Goal: Share content: Share content

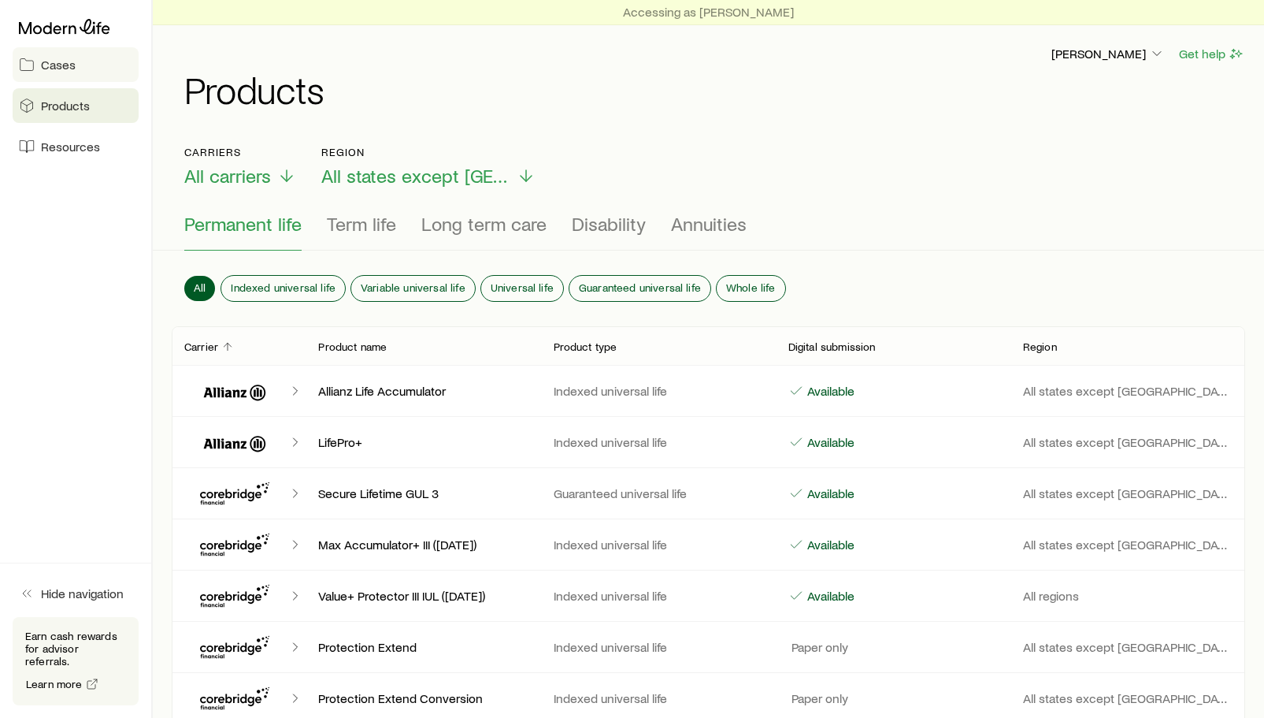
click at [110, 69] on link "Cases" at bounding box center [76, 64] width 126 height 35
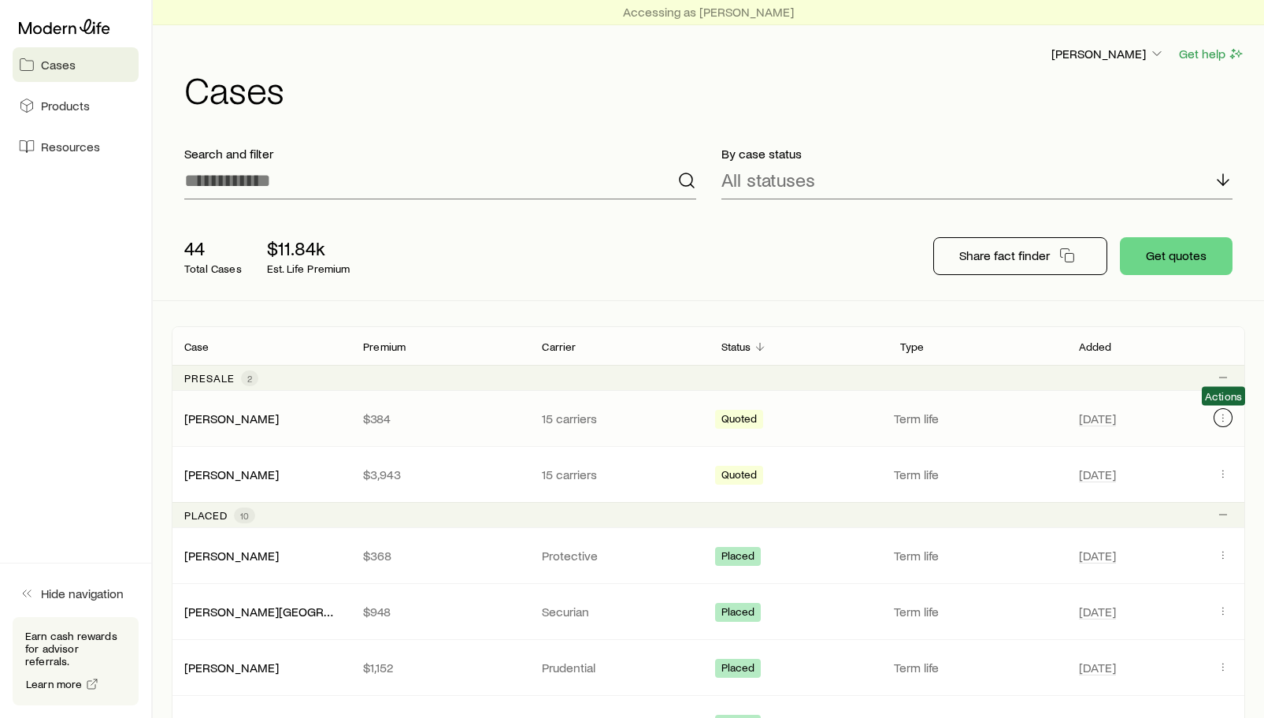
click at [1218, 415] on icon "Client cases" at bounding box center [1223, 417] width 13 height 13
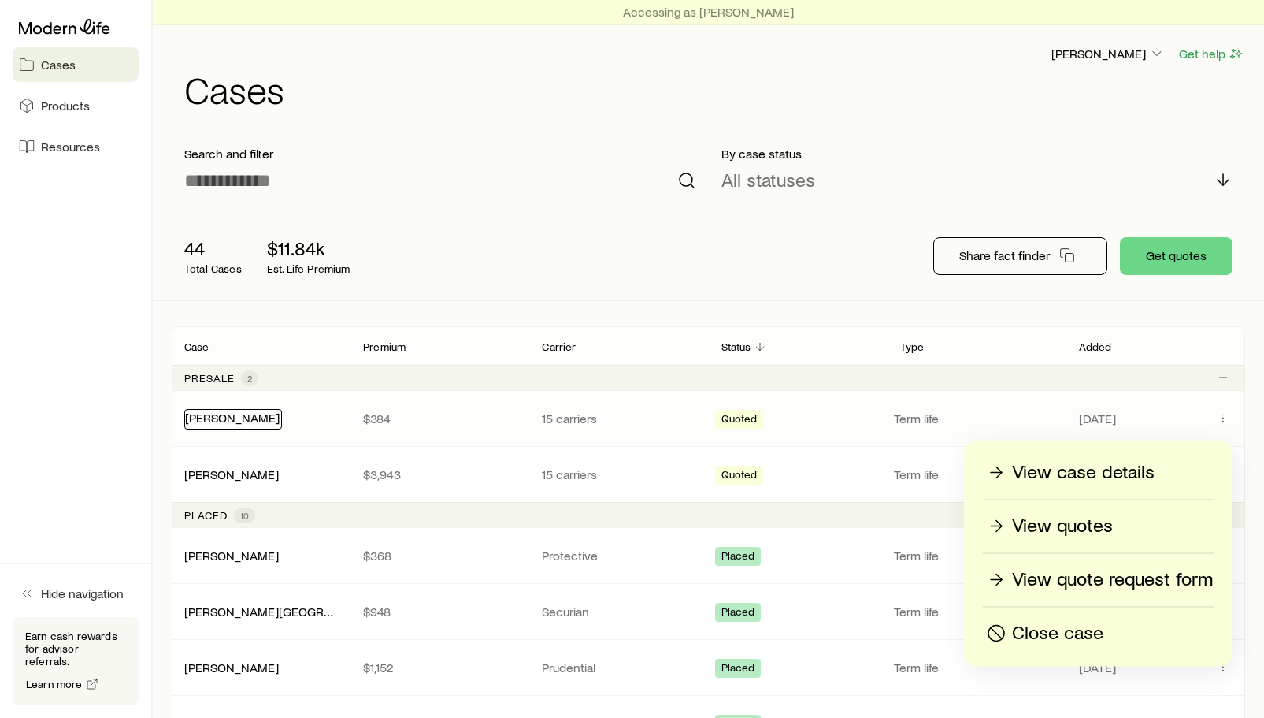
click at [223, 422] on link "[PERSON_NAME]" at bounding box center [232, 417] width 95 height 15
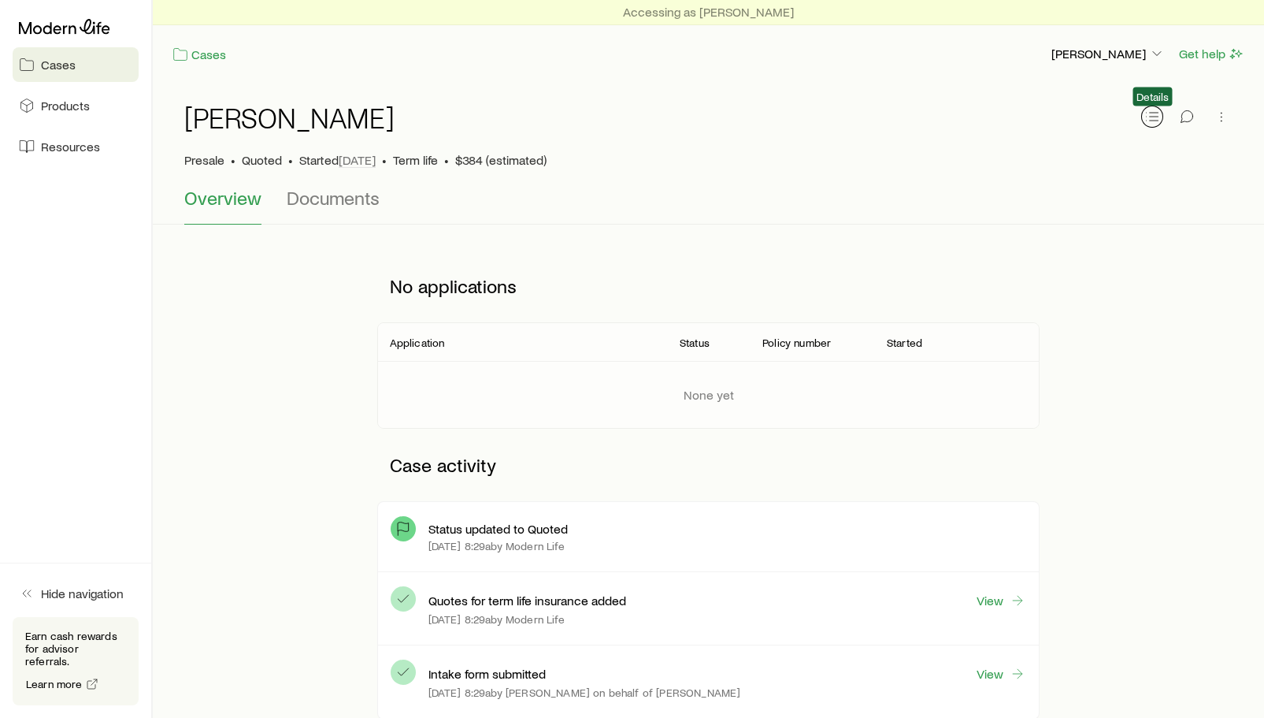
click at [1142, 120] on button "button" at bounding box center [1153, 117] width 22 height 22
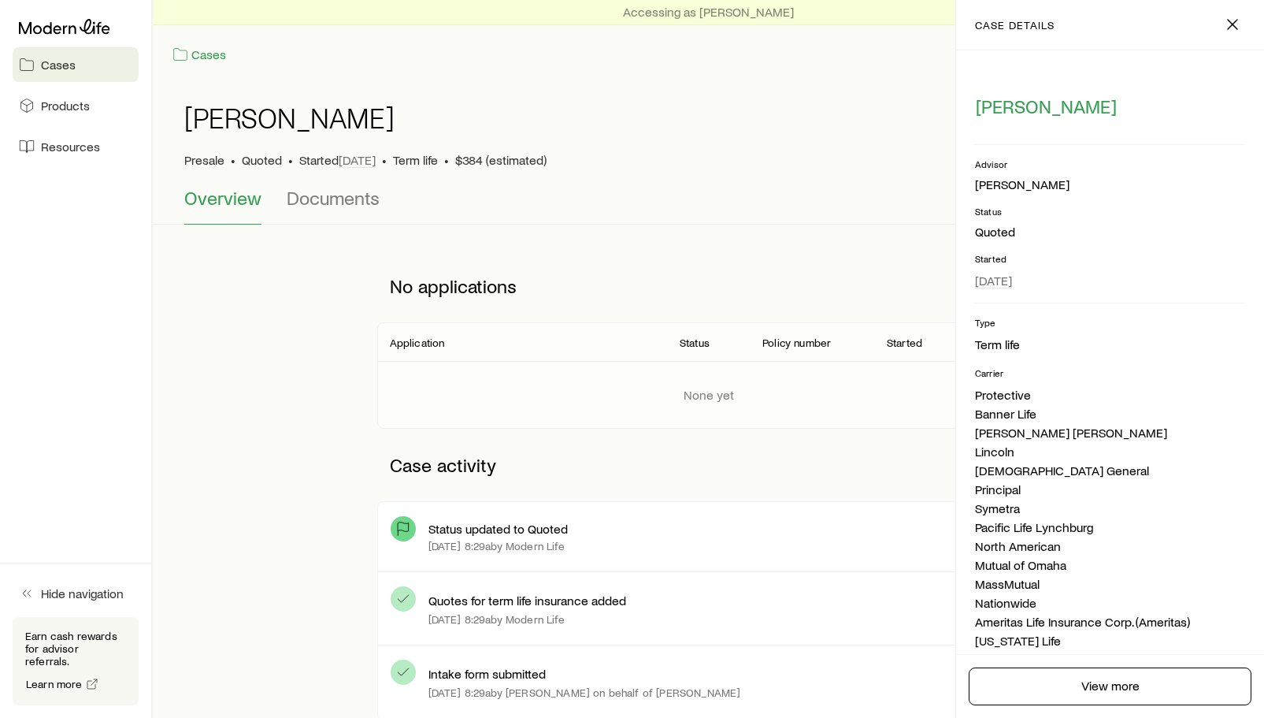
click at [837, 72] on div "Accessing as [PERSON_NAME] Cases [PERSON_NAME] Get help" at bounding box center [709, 41] width 1112 height 83
click at [1230, 28] on line "button" at bounding box center [1232, 24] width 9 height 9
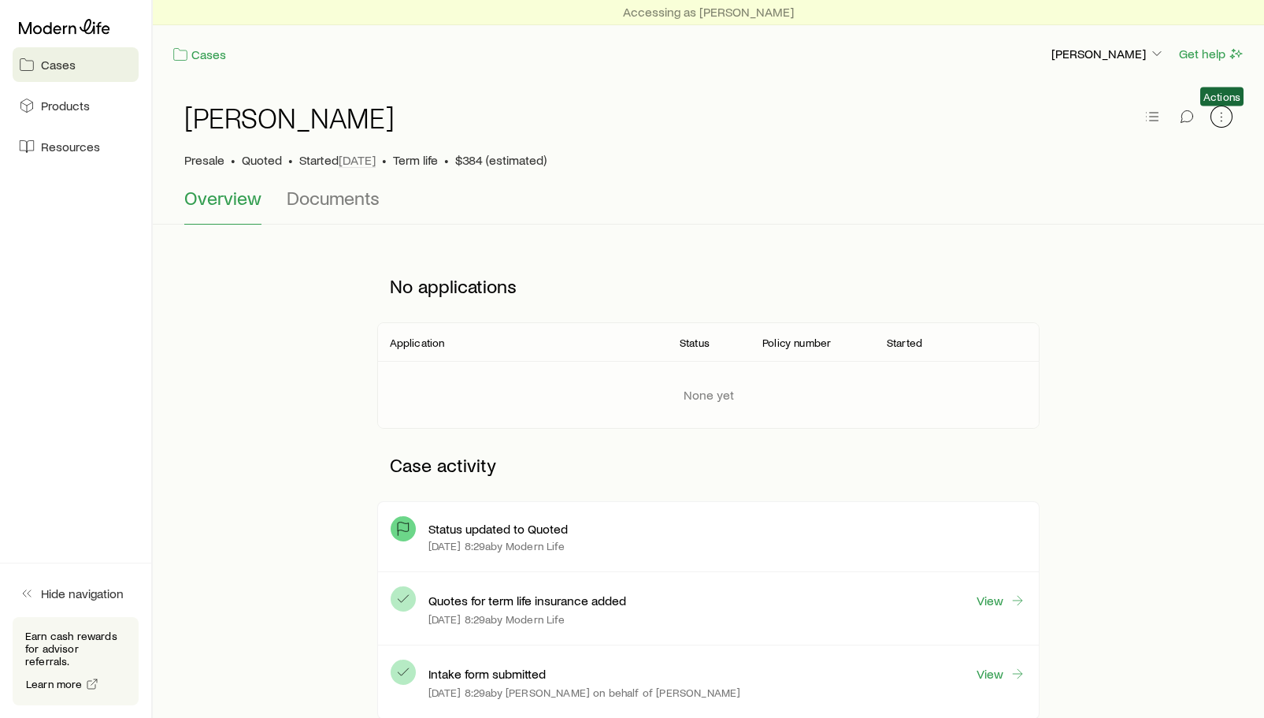
click at [1218, 121] on icon "button" at bounding box center [1222, 117] width 16 height 16
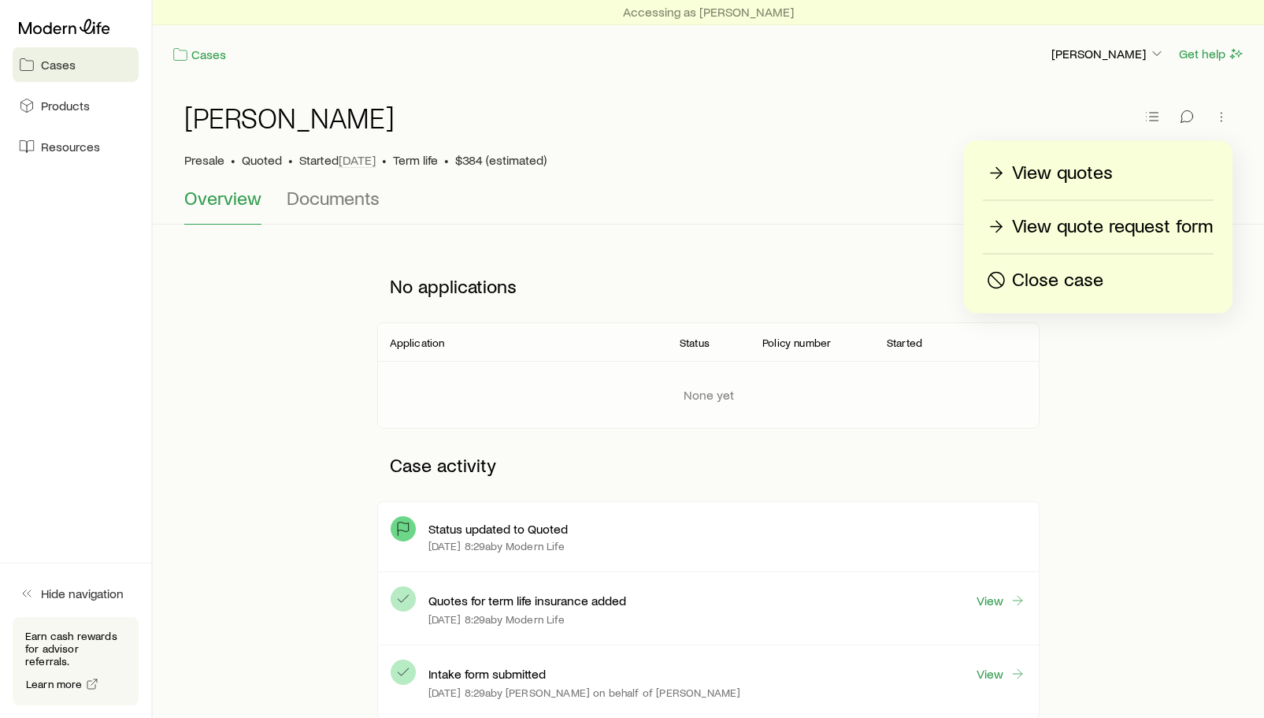
click at [1070, 164] on p "View quotes" at bounding box center [1062, 173] width 101 height 25
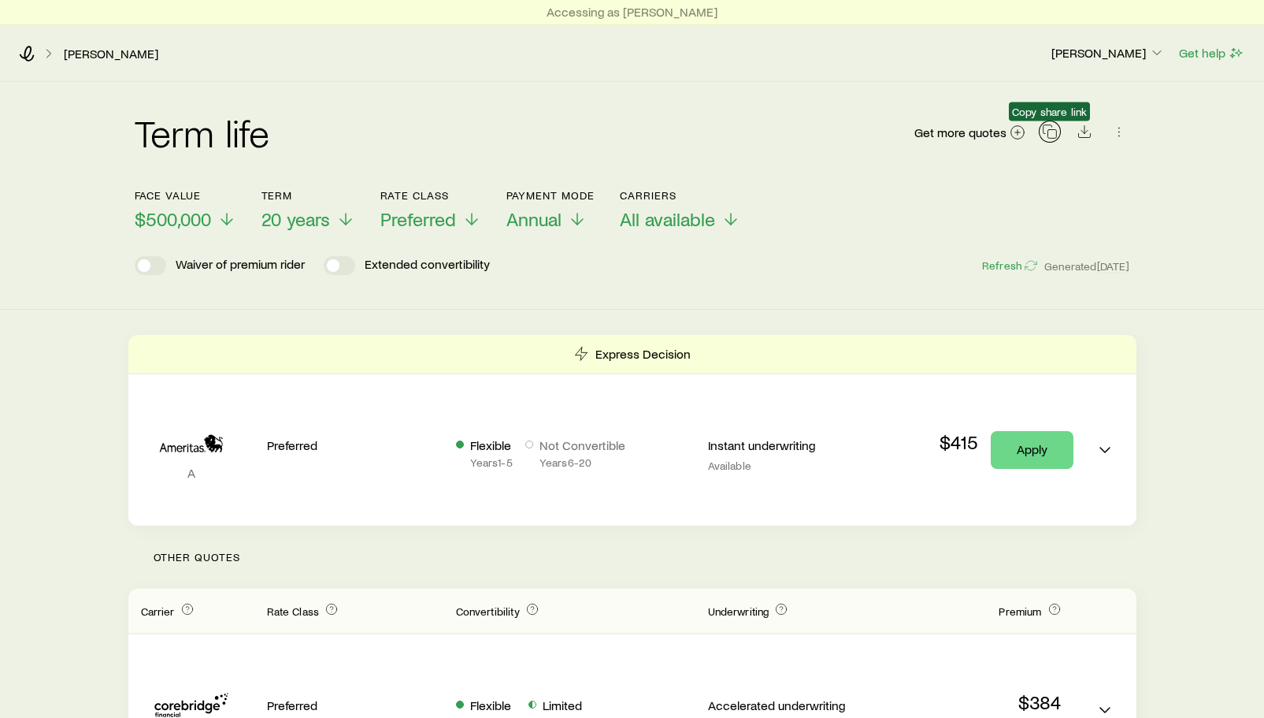
click at [1052, 133] on icon "button" at bounding box center [1050, 132] width 16 height 16
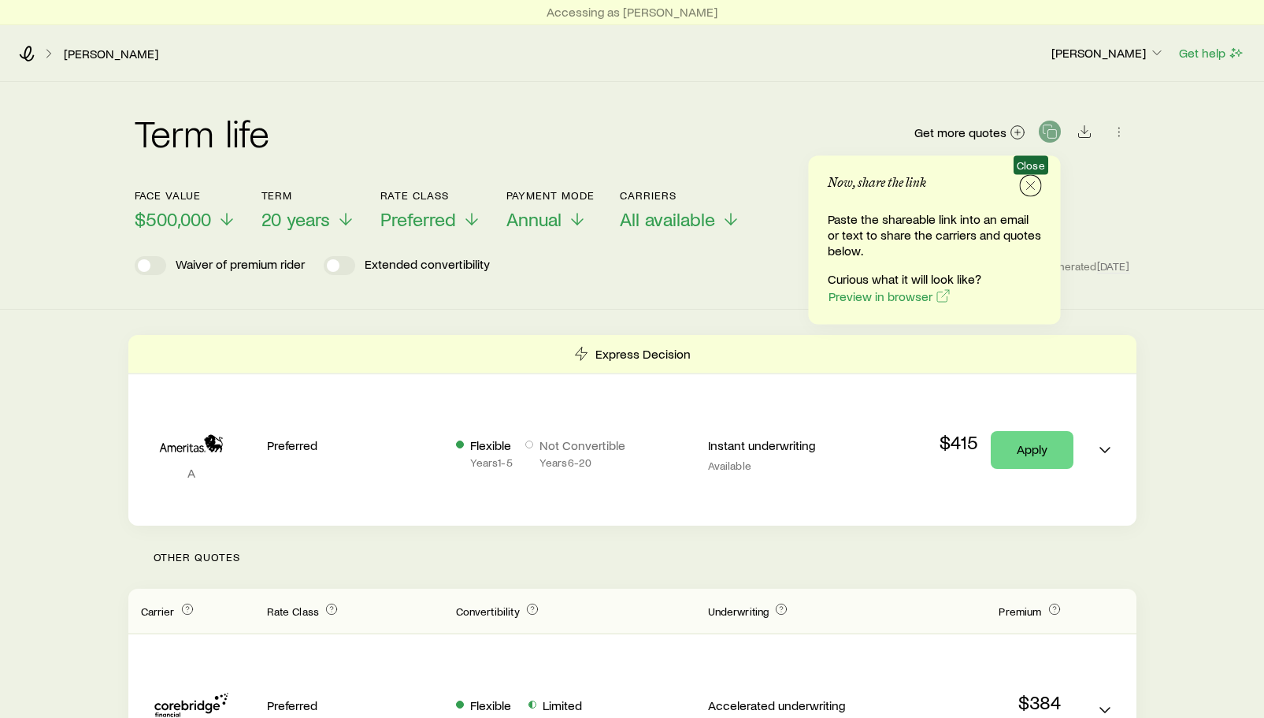
click at [1029, 184] on icon "button" at bounding box center [1031, 186] width 16 height 16
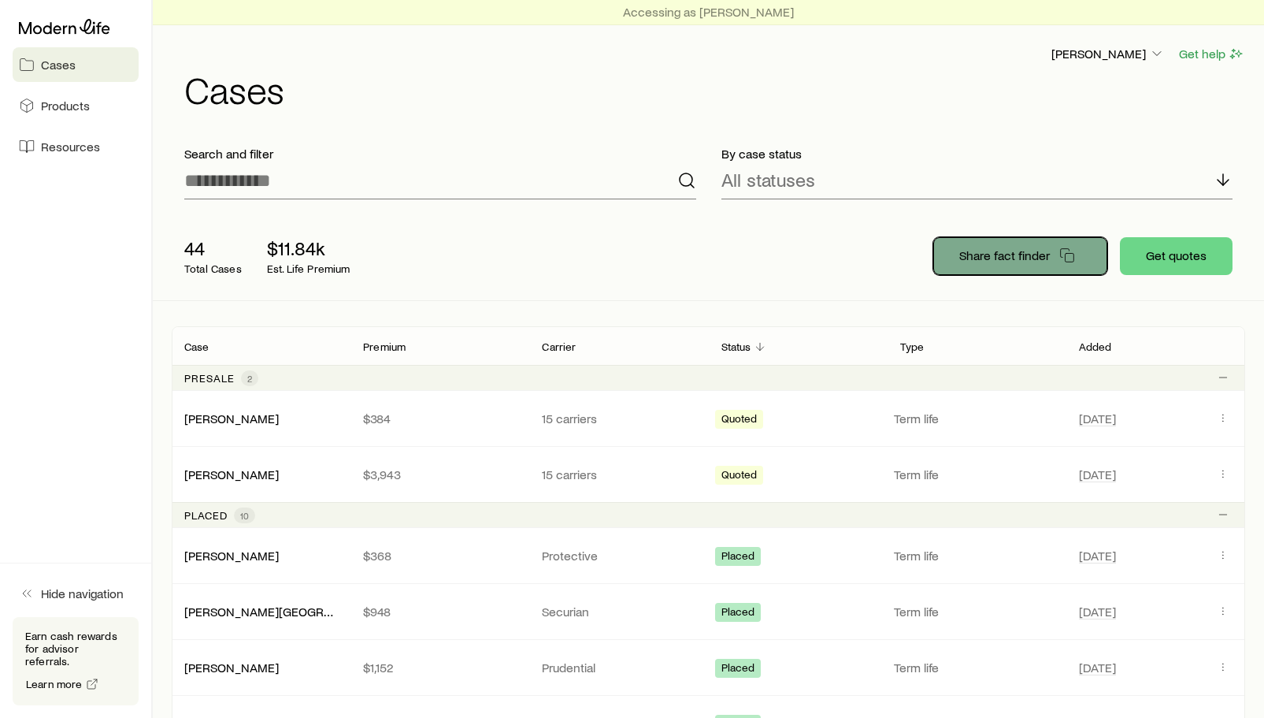
click at [989, 249] on p "Share fact finder" at bounding box center [1005, 255] width 91 height 16
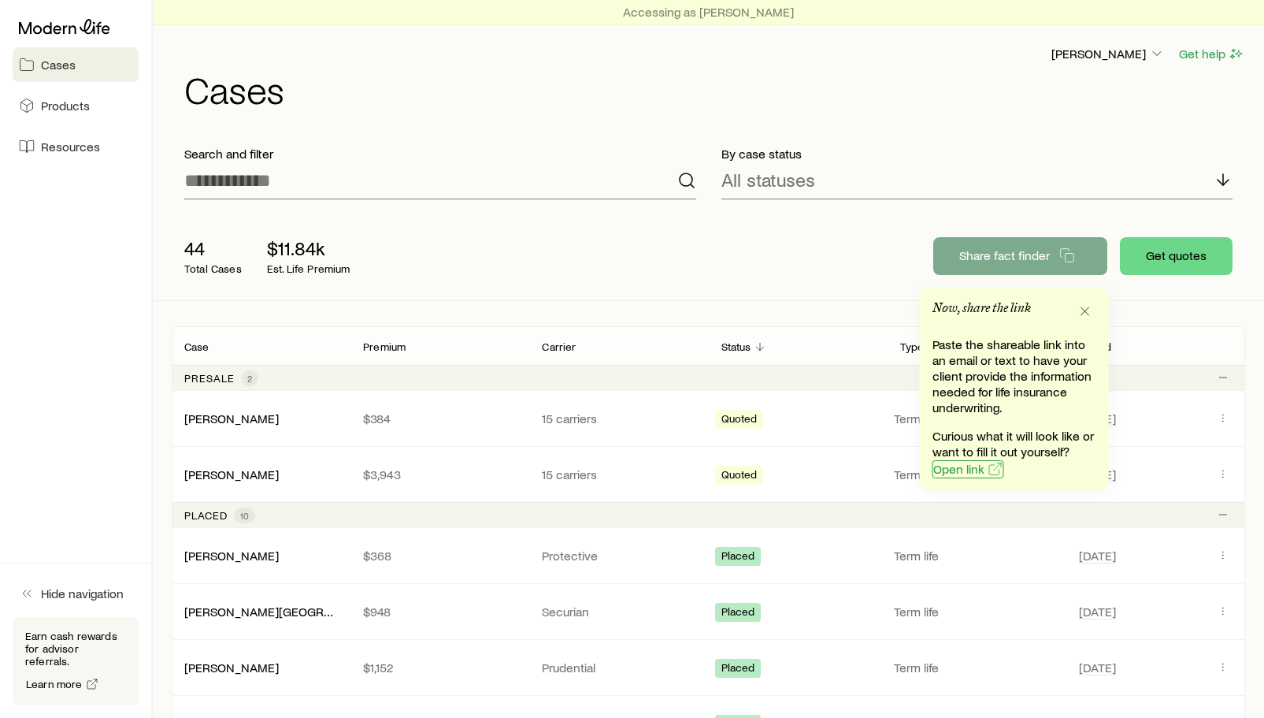
click at [982, 463] on span "Open link" at bounding box center [959, 468] width 51 height 13
